Goal: Navigation & Orientation: Find specific page/section

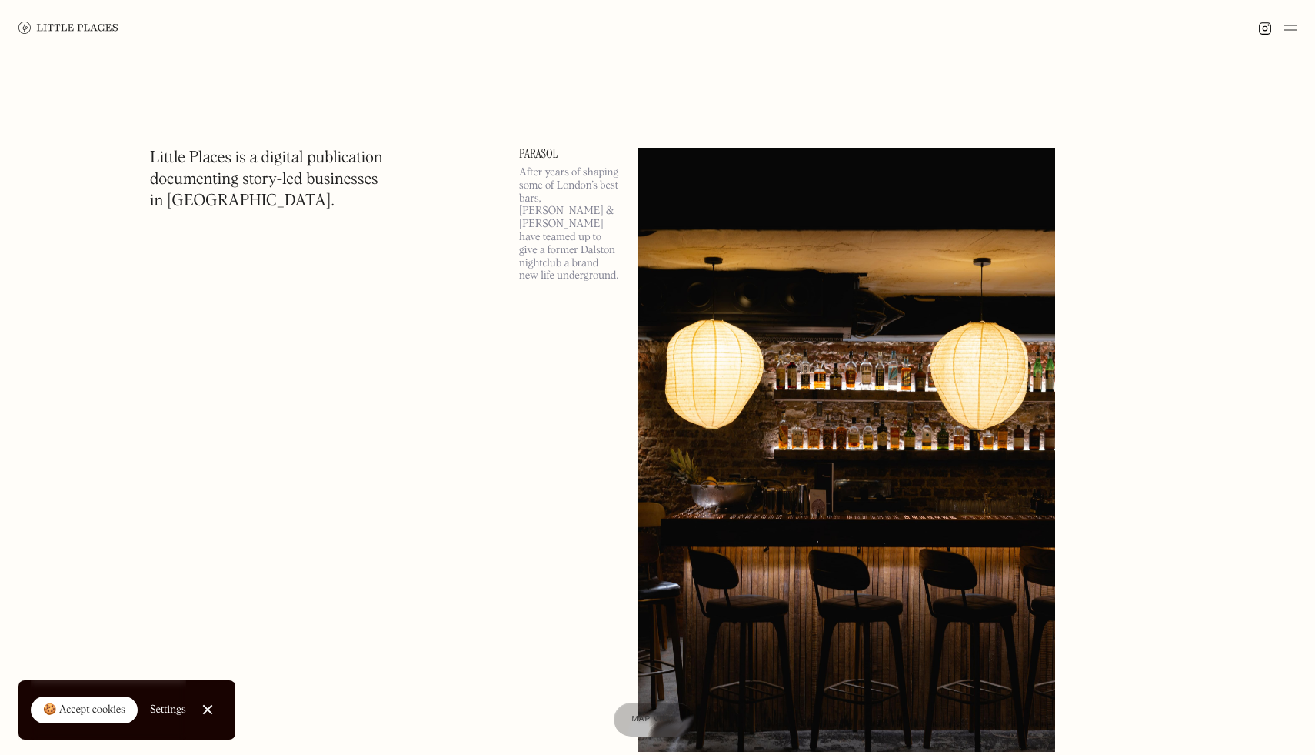
scroll to position [6346, 0]
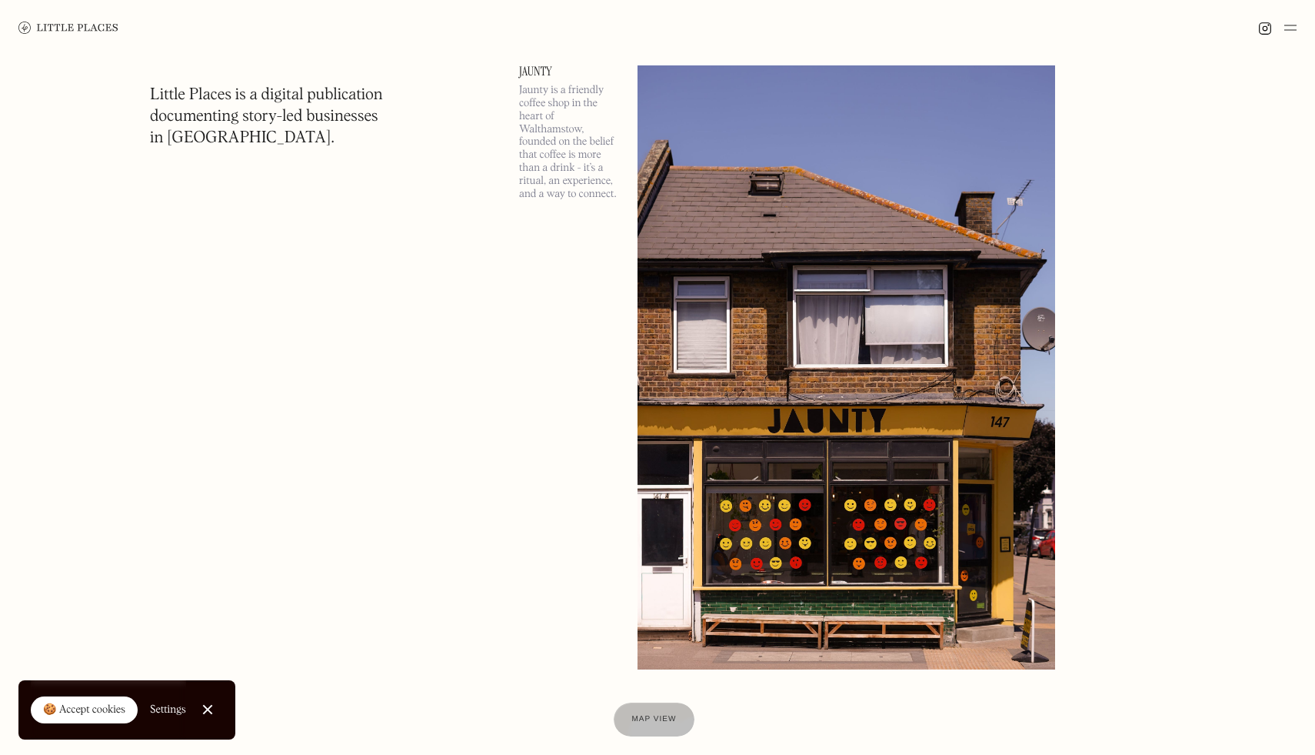
click at [1291, 27] on img at bounding box center [1291, 27] width 12 height 18
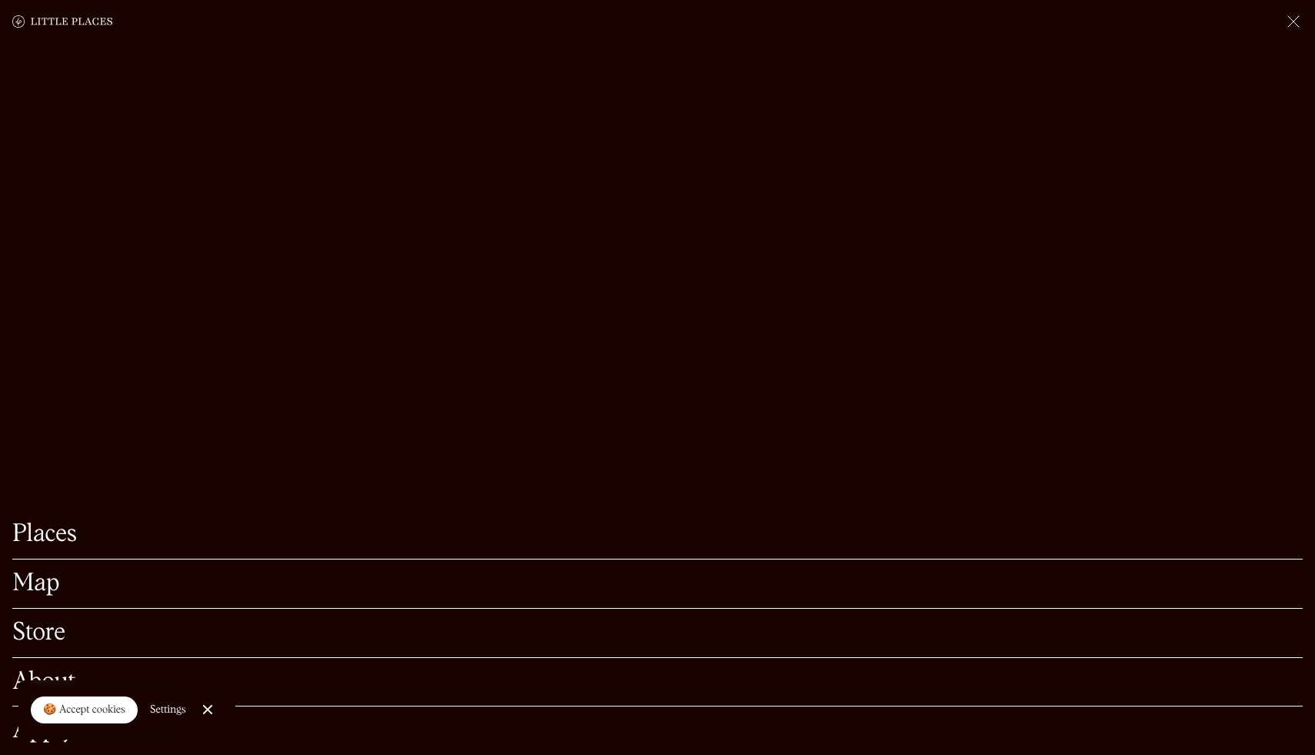
click at [79, 530] on link "Places" at bounding box center [657, 534] width 1291 height 24
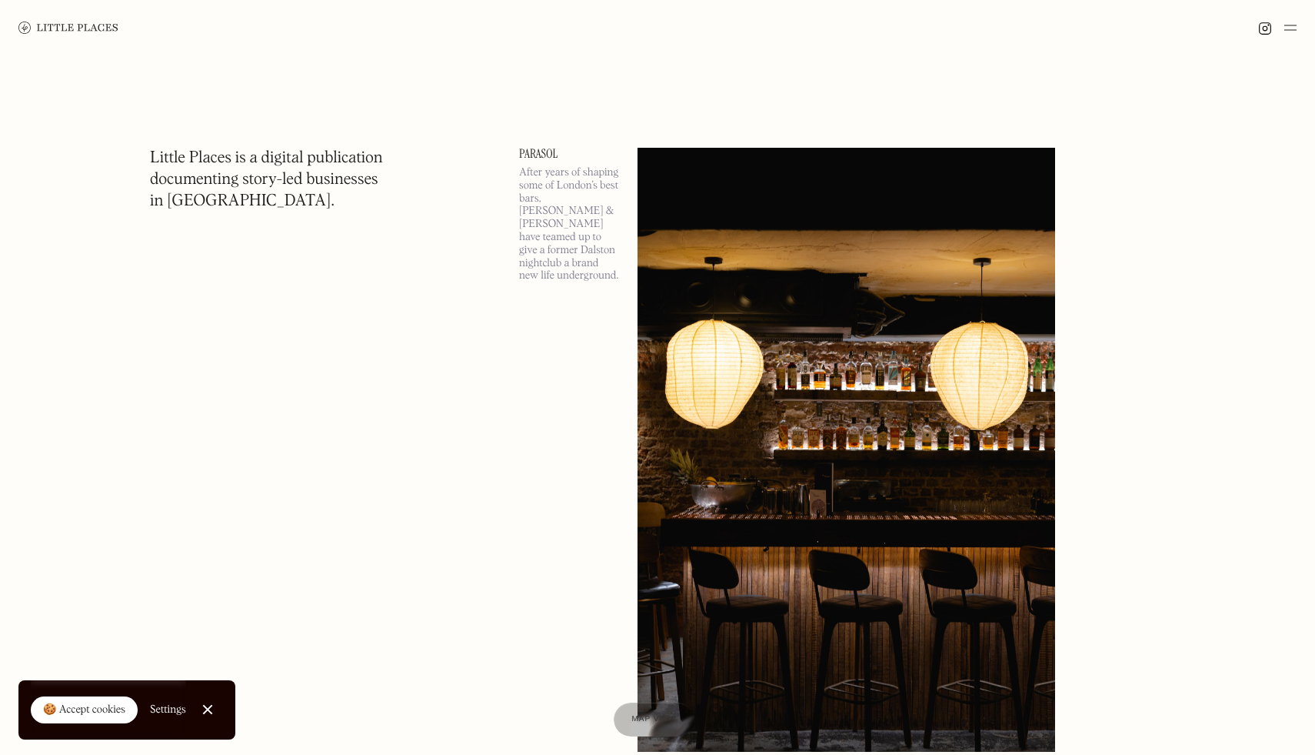
click at [66, 25] on img at bounding box center [68, 28] width 100 height 12
click at [1291, 24] on img at bounding box center [1291, 27] width 12 height 18
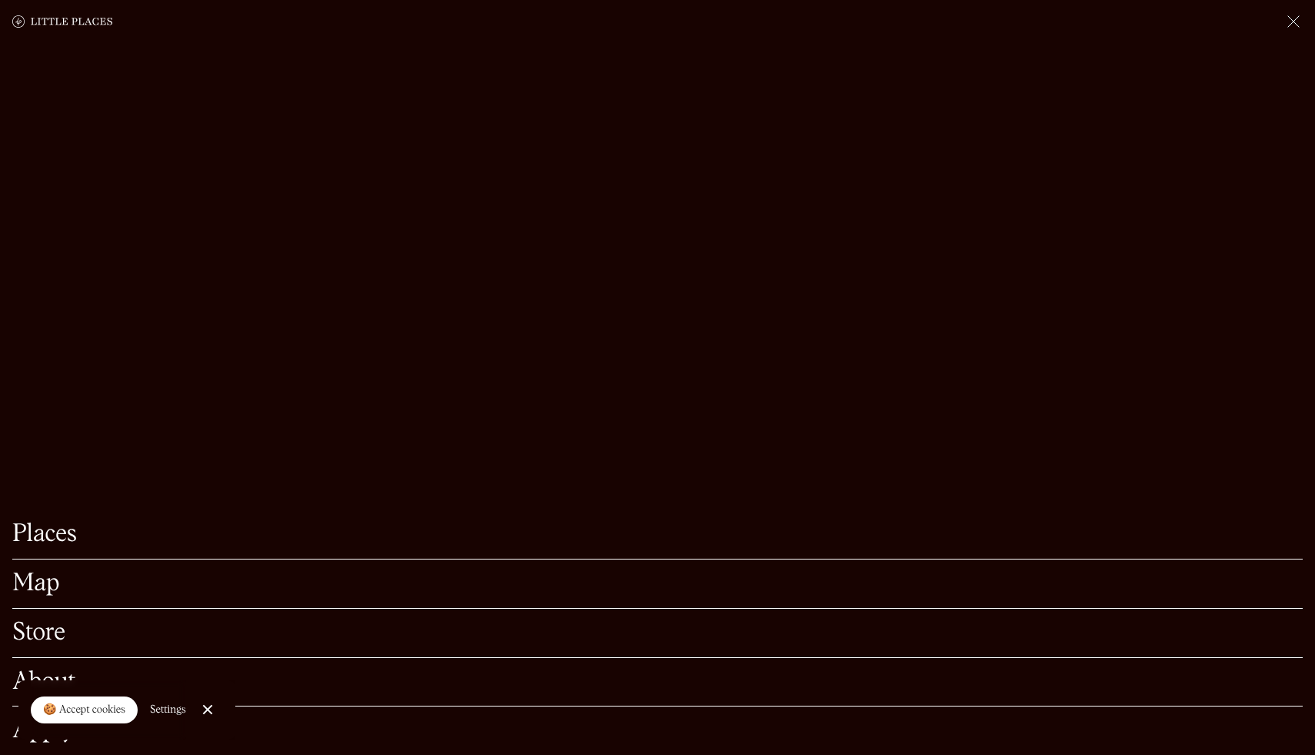
click at [31, 540] on link "Places" at bounding box center [657, 534] width 1291 height 24
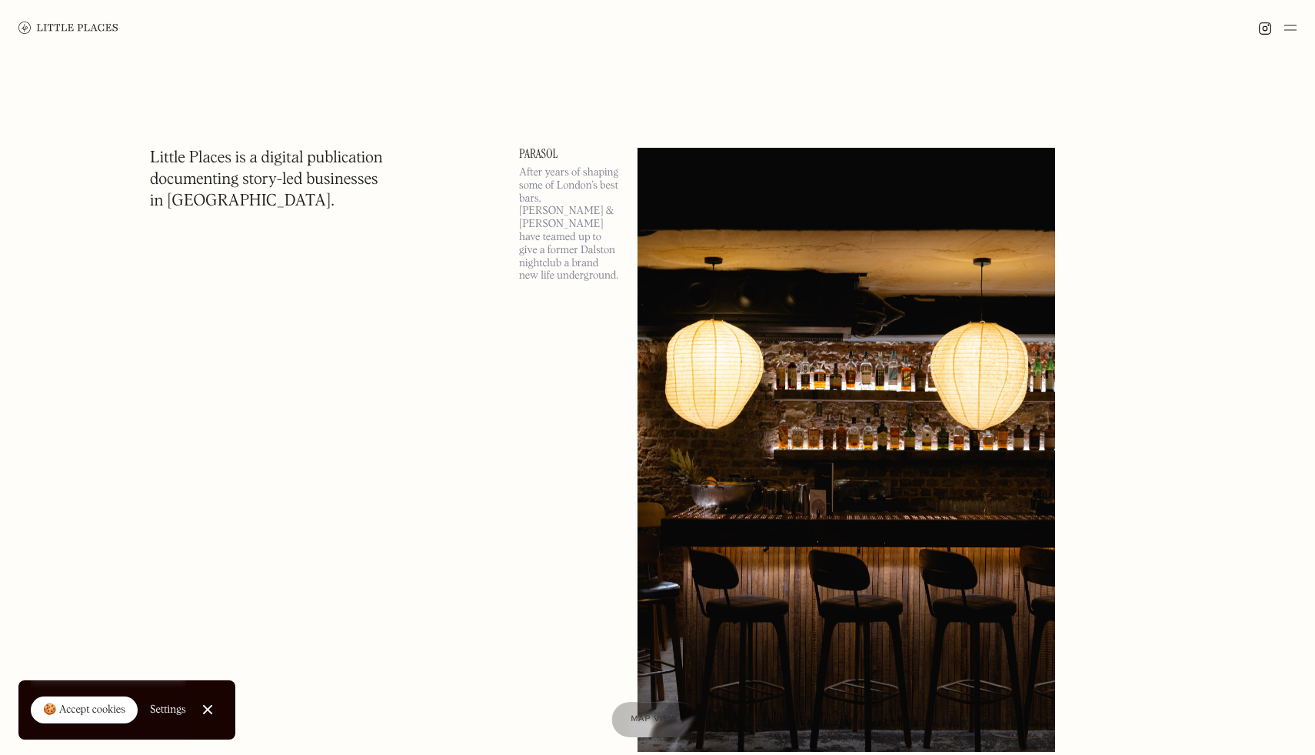
click at [648, 718] on span "Map view" at bounding box center [654, 719] width 47 height 9
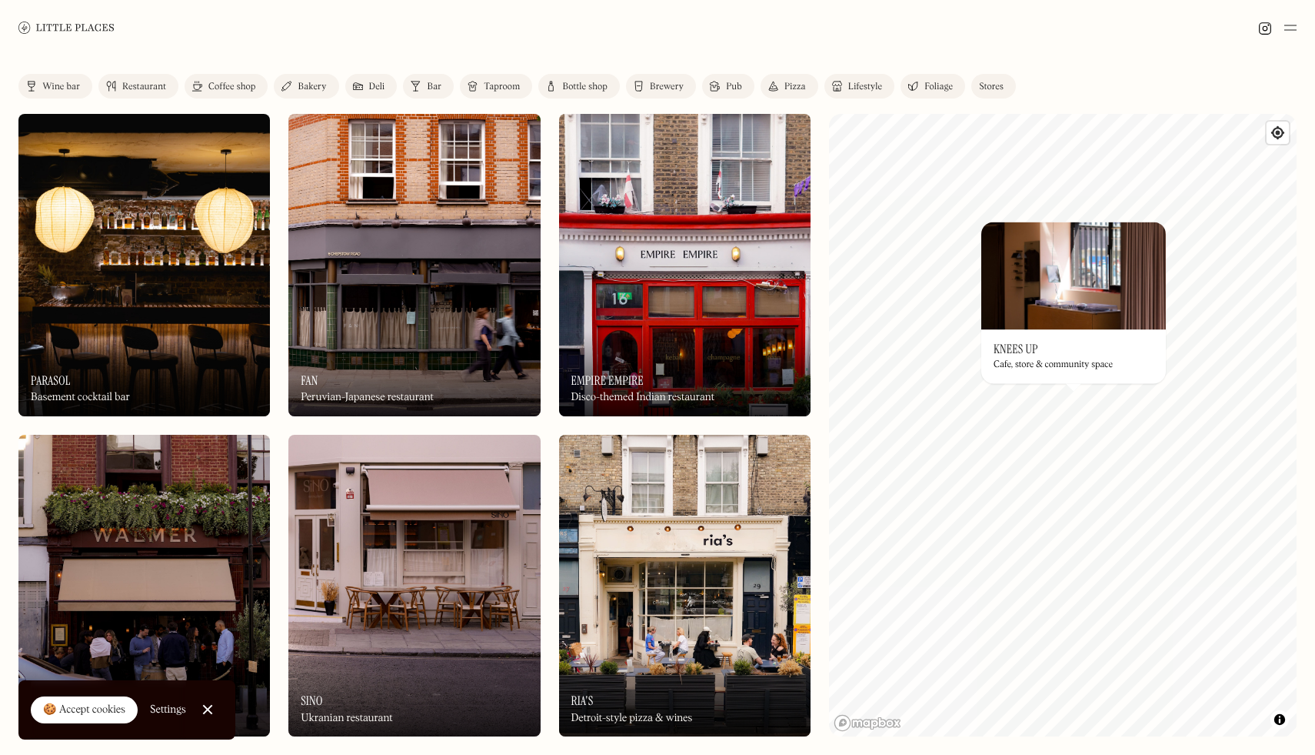
click at [1026, 45] on div at bounding box center [657, 27] width 1315 height 55
